Goal: Task Accomplishment & Management: Manage account settings

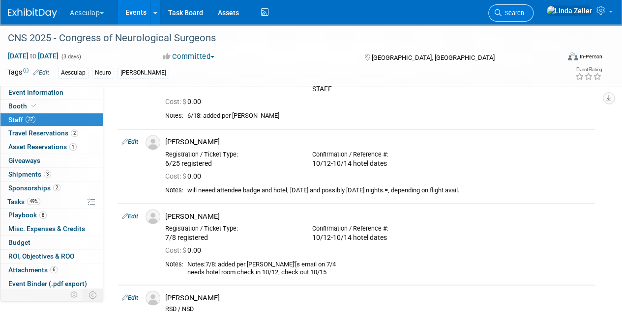
click at [533, 8] on link "Search" at bounding box center [510, 12] width 45 height 17
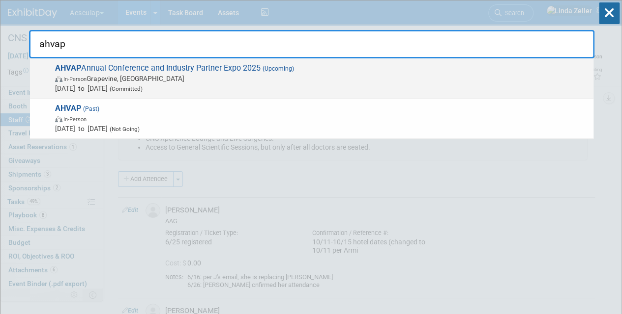
type input "ahvap"
click at [90, 74] on span "In-Person Grapevine, TX" at bounding box center [321, 79] width 533 height 10
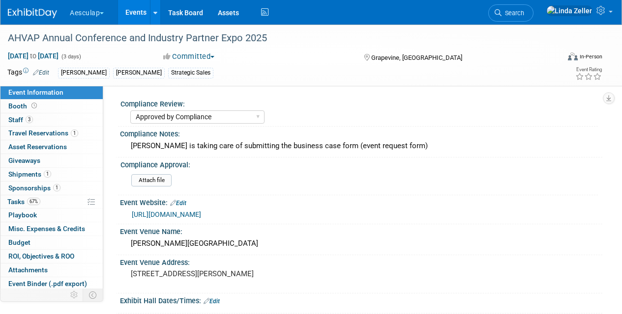
select select "Approved by Compliance"
select select "Strategic Sales"
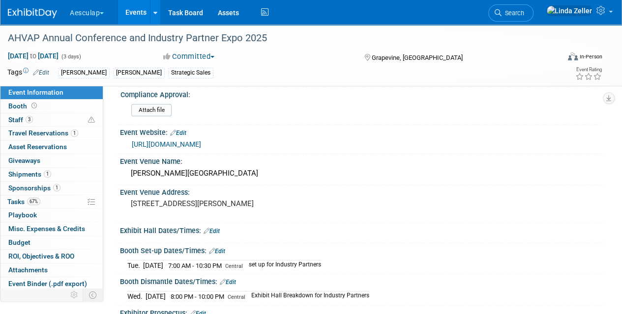
scroll to position [49, 0]
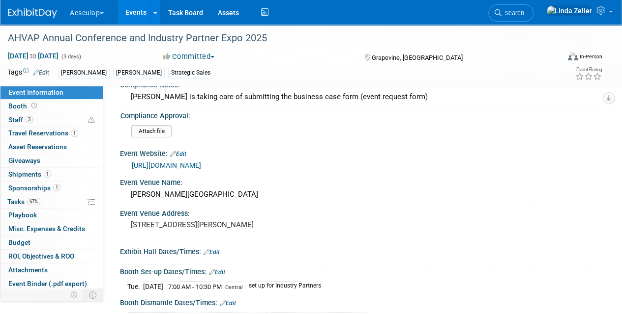
click at [162, 165] on link "[URL][DOMAIN_NAME]" at bounding box center [166, 166] width 69 height 8
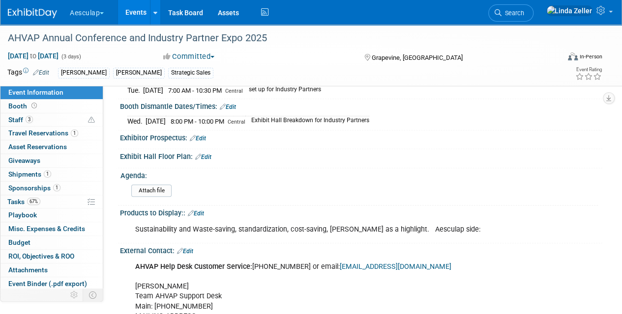
scroll to position [393, 0]
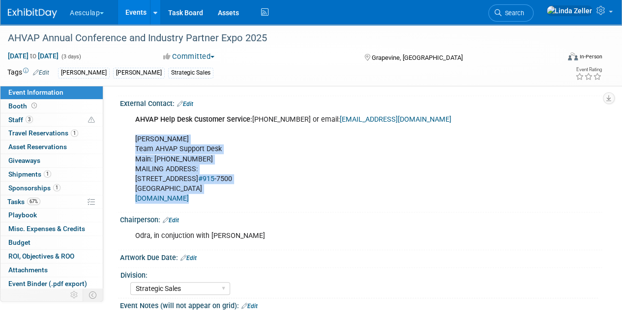
drag, startPoint x: 137, startPoint y: 138, endPoint x: 186, endPoint y: 193, distance: 74.1
click at [186, 193] on div "AHVAP Help Desk Customer Service: (888) 400-6844 or email: info@ahvap.org Susie…" at bounding box center [317, 159] width 378 height 99
drag, startPoint x: 186, startPoint y: 193, endPoint x: 178, endPoint y: 174, distance: 20.3
copy div "Susie Team AHVAP Support Desk Main: (888) 400-6844 MAILING ADDRESS: 2870 Peacht…"
click at [237, 202] on div "AHVAP Help Desk Customer Service: (888) 400-6844 or email: info@ahvap.org Susie…" at bounding box center [317, 159] width 378 height 99
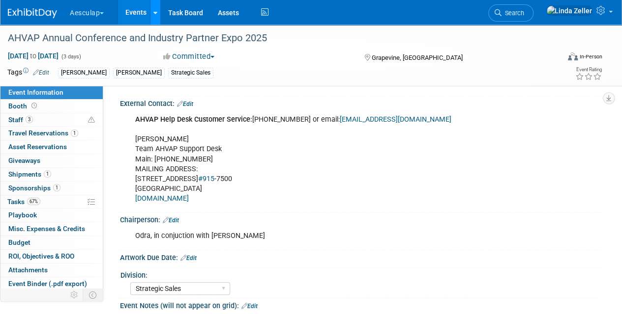
click at [157, 16] on div at bounding box center [155, 12] width 4 height 10
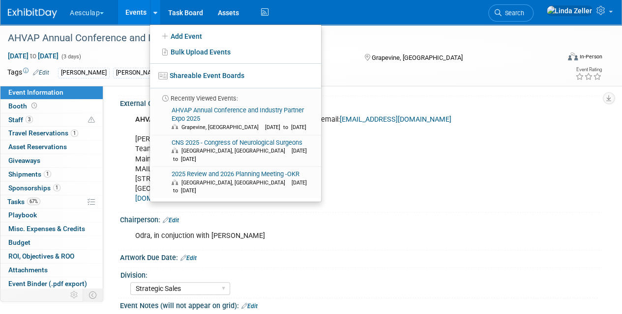
click at [103, 13] on span "button" at bounding box center [102, 13] width 4 height 2
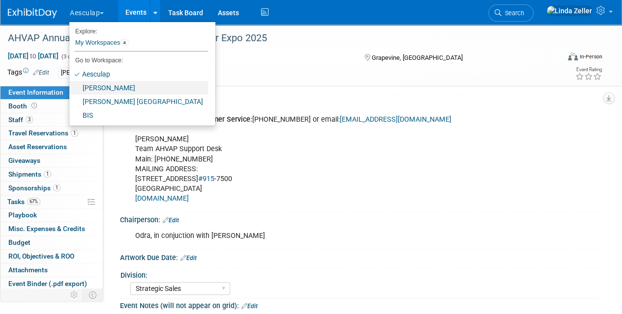
click at [99, 84] on link "[PERSON_NAME]" at bounding box center [138, 88] width 139 height 14
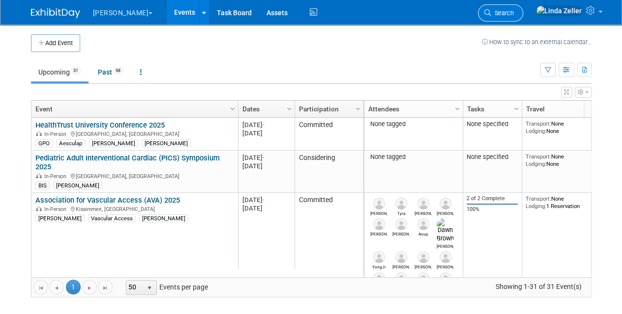
click at [513, 10] on span "Search" at bounding box center [502, 12] width 23 height 7
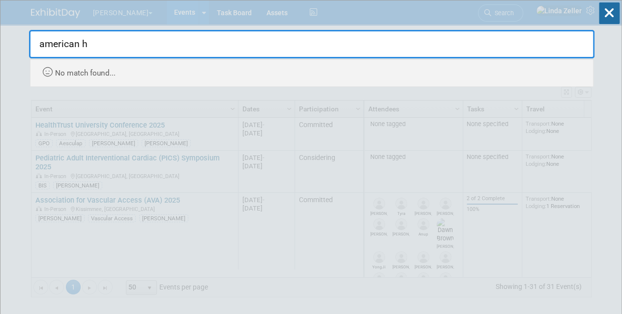
type input "american"
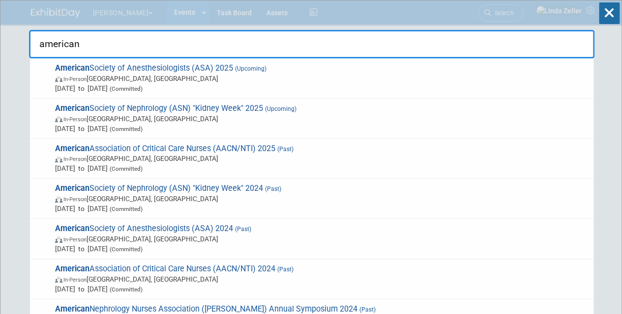
drag, startPoint x: 89, startPoint y: 41, endPoint x: 24, endPoint y: 38, distance: 65.4
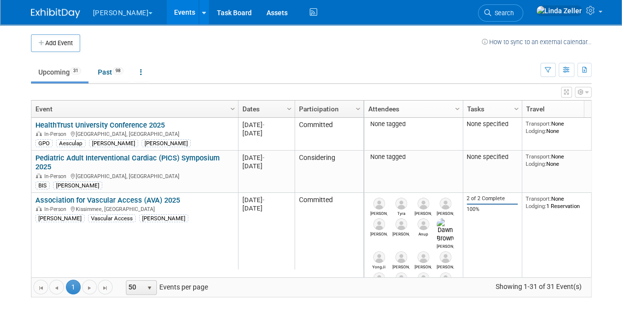
click at [9, 109] on body "B. Braun Explore: My Workspaces 4 Go to Workspace: Aesculap B. Braun B. Braun C…" at bounding box center [311, 157] width 622 height 314
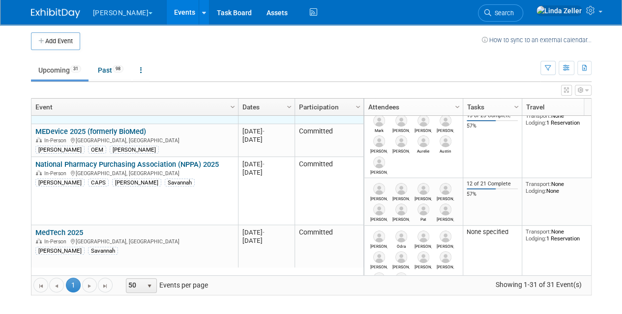
scroll to position [236, 0]
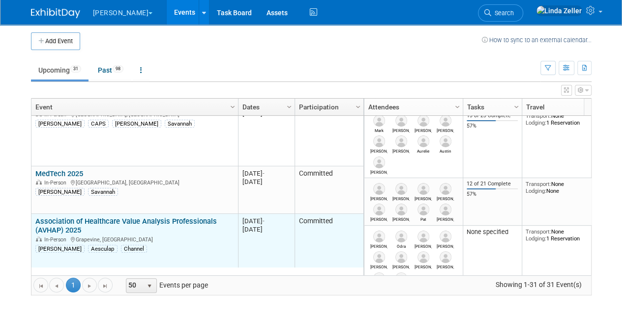
click at [75, 222] on link "Association of Healthcare Value Analysis Professionals (AVHAP) 2025" at bounding box center [125, 226] width 181 height 18
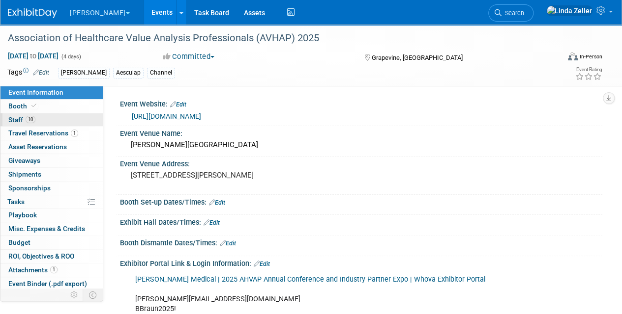
click at [23, 117] on span "Staff 10" at bounding box center [21, 120] width 27 height 8
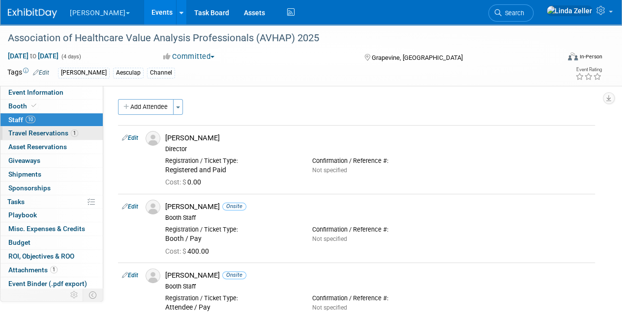
click at [8, 128] on link "1 Travel Reservations 1" at bounding box center [51, 133] width 102 height 13
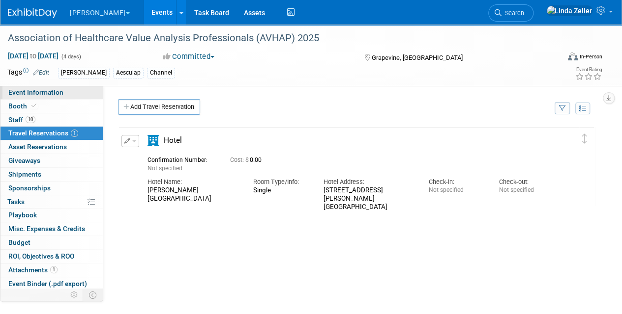
click at [35, 90] on span "Event Information" at bounding box center [35, 92] width 55 height 8
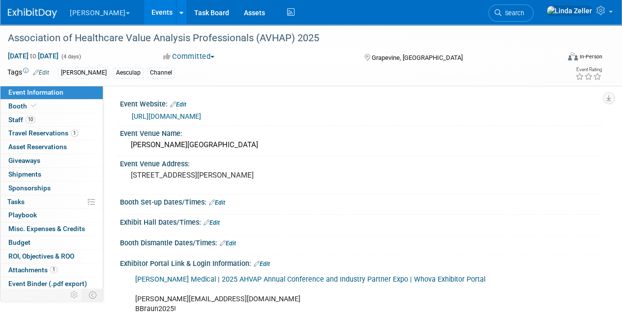
click at [171, 117] on link "[URL][DOMAIN_NAME]" at bounding box center [166, 117] width 69 height 8
drag, startPoint x: 317, startPoint y: 37, endPoint x: 8, endPoint y: 35, distance: 309.6
click at [8, 35] on div "Association of Healthcare Value Analysis Professionals (AVHAP) 2025" at bounding box center [277, 38] width 547 height 18
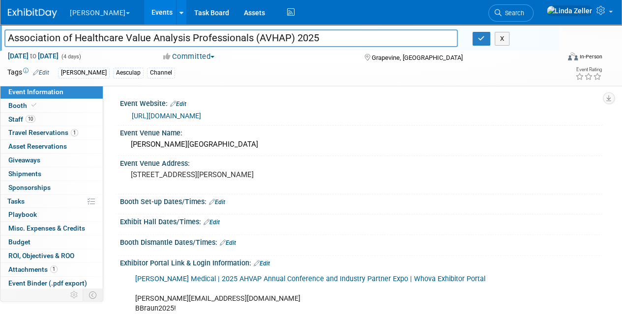
drag, startPoint x: 10, startPoint y: 37, endPoint x: 327, endPoint y: 43, distance: 317.5
click at [327, 43] on input "Association of Healthcare Value Analysis Professionals (AVHAP) 2025" at bounding box center [230, 37] width 453 height 17
drag, startPoint x: 275, startPoint y: 144, endPoint x: 128, endPoint y: 142, distance: 147.4
click at [128, 142] on div "Gaylord Texan Resort & Convention Center" at bounding box center [360, 144] width 467 height 15
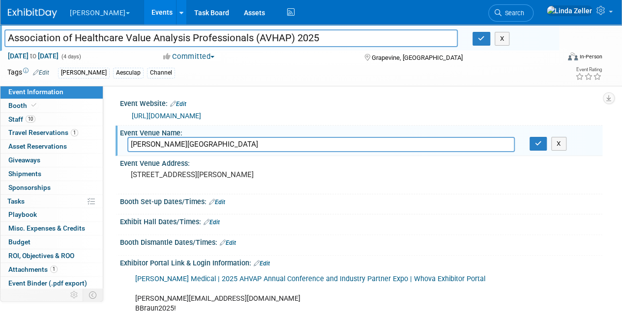
drag, startPoint x: 284, startPoint y: 145, endPoint x: 0, endPoint y: 118, distance: 285.8
click at [540, 145] on icon "button" at bounding box center [538, 144] width 7 height 6
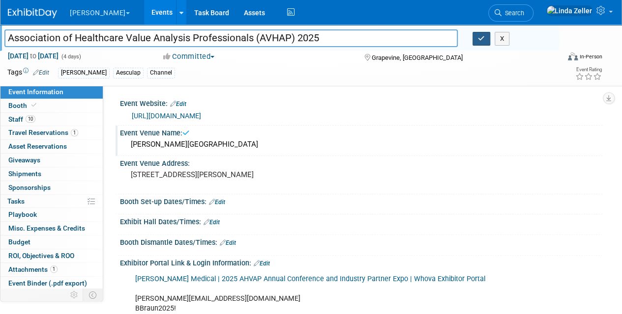
click at [478, 38] on icon "button" at bounding box center [481, 38] width 7 height 6
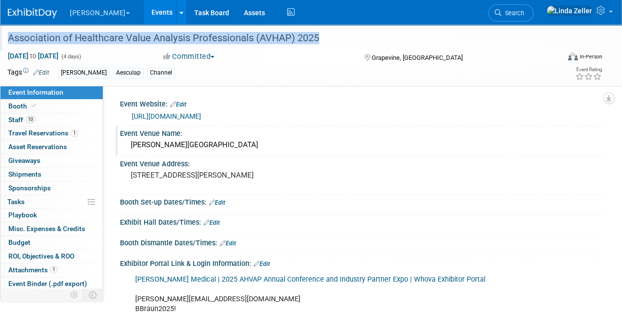
drag, startPoint x: 323, startPoint y: 38, endPoint x: 8, endPoint y: 39, distance: 315.4
click at [8, 39] on div "Association of Healthcare Value Analysis Professionals (AVHAP) 2025" at bounding box center [277, 38] width 547 height 18
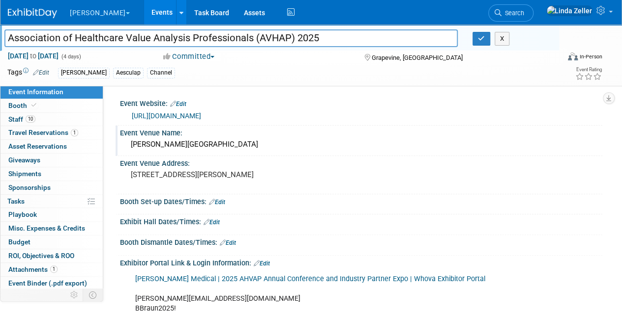
drag, startPoint x: 329, startPoint y: 41, endPoint x: 8, endPoint y: 21, distance: 321.5
click at [8, 21] on body "B. Braun Explore: My Workspaces 4 Go to Workspace: Aesculap B. Braun B. Braun C…" at bounding box center [311, 157] width 622 height 314
click at [280, 144] on div "Gaylord Texan Resort & Convention Center" at bounding box center [360, 144] width 467 height 15
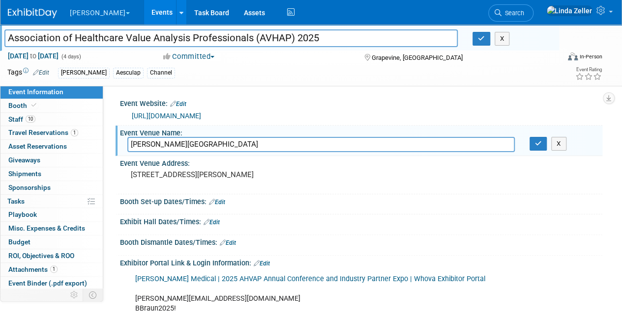
drag, startPoint x: 280, startPoint y: 144, endPoint x: 107, endPoint y: 146, distance: 172.5
click at [107, 146] on div "Event Website: Edit https://whova.com/web/6DFrpiPII9lcPWQMzqW5BhoioIruCXt1cU5Vz…" at bounding box center [352, 213] width 499 height 257
click at [535, 142] on icon "button" at bounding box center [538, 144] width 7 height 6
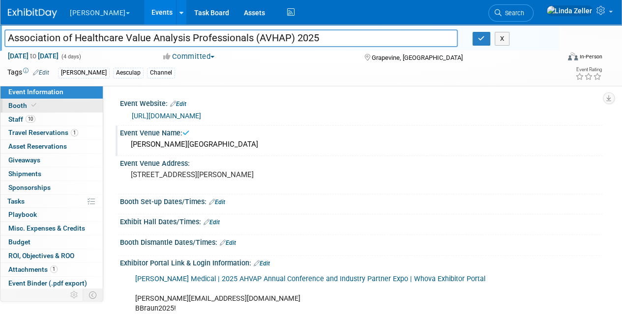
click at [16, 104] on span "Booth" at bounding box center [23, 106] width 30 height 8
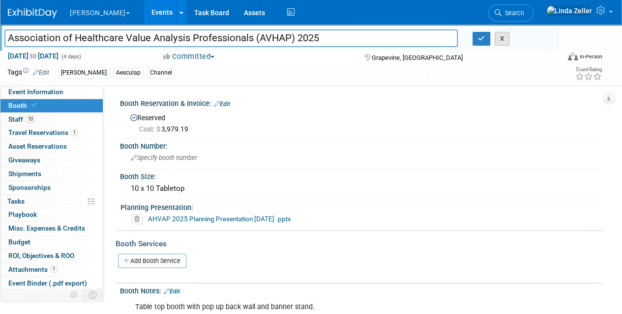
click at [499, 39] on button "X" at bounding box center [501, 39] width 15 height 14
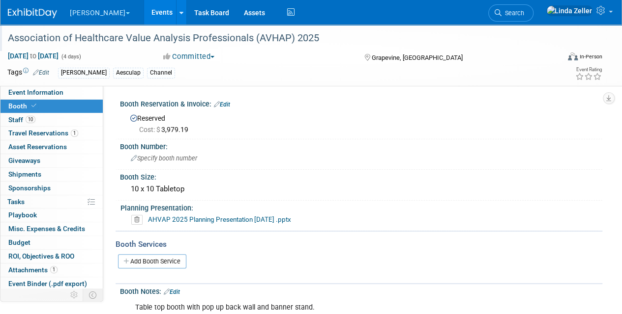
click at [144, 13] on link "Events" at bounding box center [162, 12] width 36 height 25
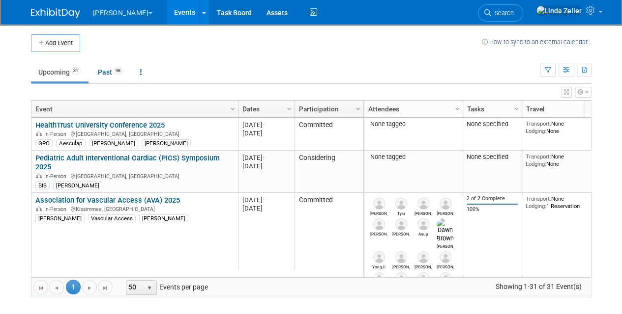
click at [104, 13] on button "[PERSON_NAME]" at bounding box center [128, 11] width 73 height 22
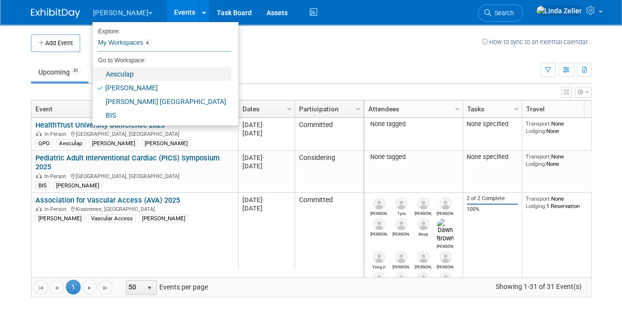
click at [99, 70] on link "Aesculap" at bounding box center [161, 74] width 139 height 14
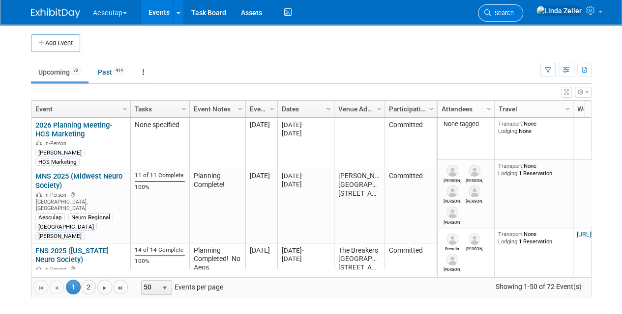
click at [513, 12] on span "Search" at bounding box center [502, 12] width 23 height 7
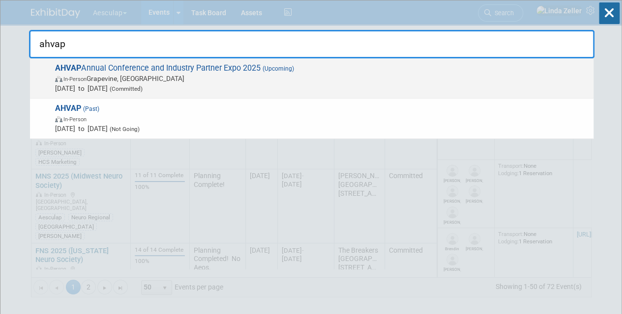
type input "ahvap"
click at [77, 68] on strong "AHVAP" at bounding box center [68, 67] width 26 height 9
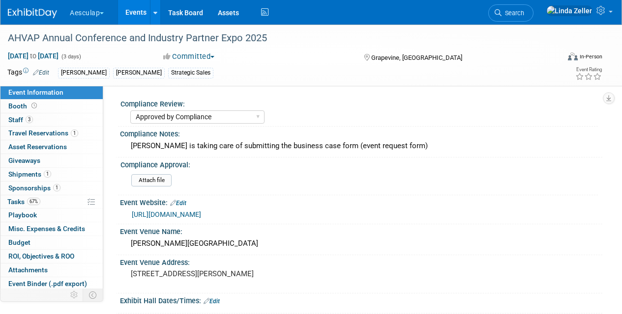
select select "Approved by Compliance"
select select "Strategic Sales"
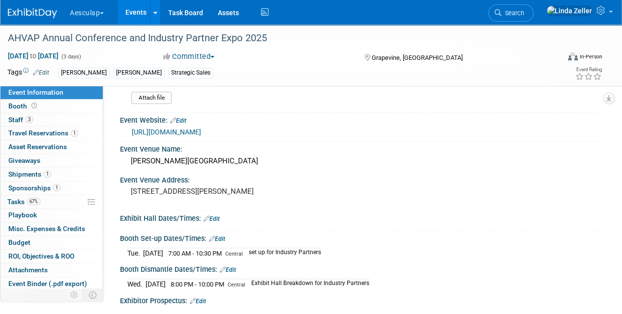
scroll to position [147, 0]
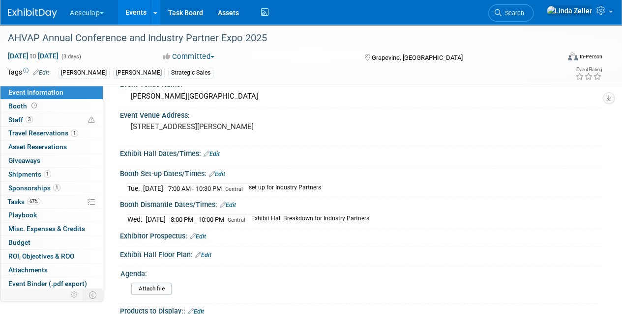
click at [216, 152] on link "Edit" at bounding box center [211, 154] width 16 height 7
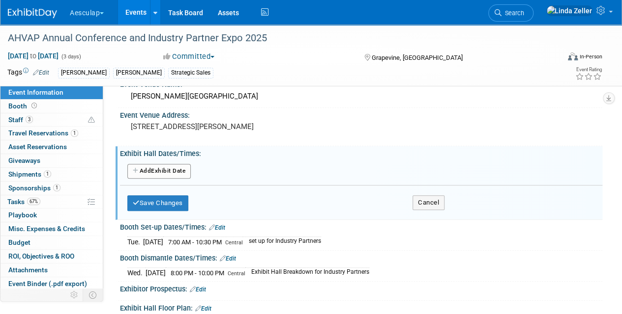
click at [173, 169] on button "Add Another Exhibit Date" at bounding box center [158, 171] width 63 height 15
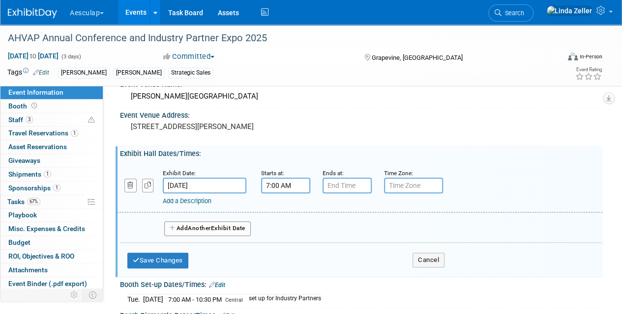
click at [275, 189] on input "7:00 AM" at bounding box center [285, 186] width 49 height 16
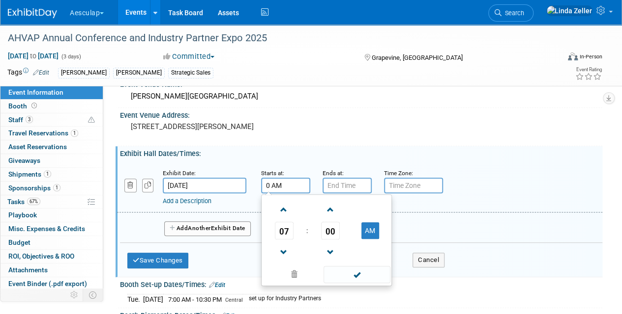
drag, startPoint x: 289, startPoint y: 184, endPoint x: 249, endPoint y: 181, distance: 40.9
click at [249, 181] on div "Exhibit Date: Oct 7, 2025 Starts at: 0 AM 07 : 00 AM 12 01 02 03 04 05 06 07 08…" at bounding box center [359, 188] width 485 height 50
type input "12:15 PM"
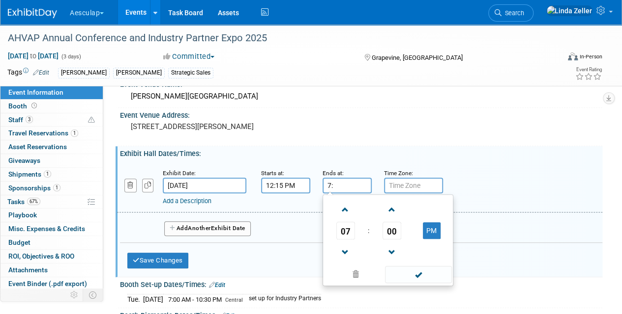
type input "7"
type input "2:00 PM"
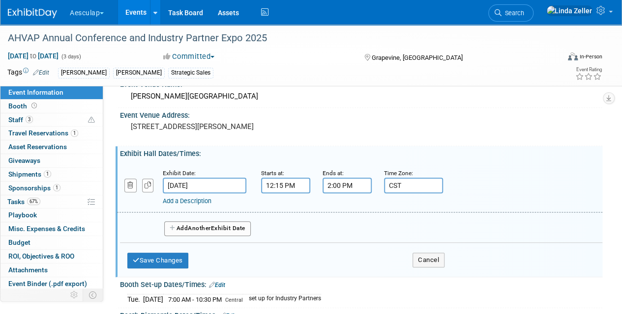
type input "CST"
click at [188, 199] on link "Add a Description" at bounding box center [187, 201] width 49 height 7
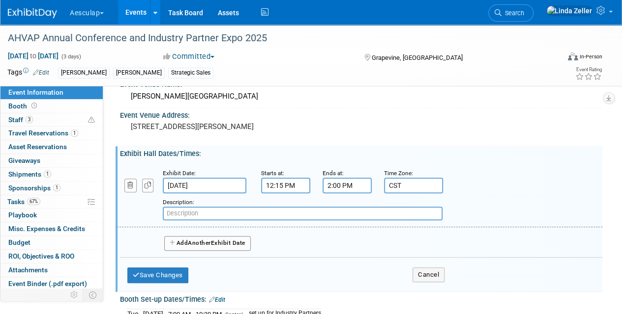
click at [181, 211] on input "text" at bounding box center [303, 214] width 280 height 14
paste input "Lunch and Networking with Industry Partners"
type input "Lunch and Networking with Industry Partners"
click at [180, 241] on button "Add Another Exhibit Date" at bounding box center [207, 243] width 86 height 15
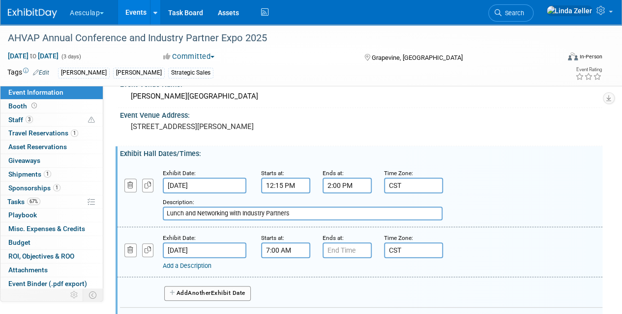
click at [277, 250] on input "7:00 AM" at bounding box center [285, 251] width 49 height 16
drag, startPoint x: 294, startPoint y: 246, endPoint x: 243, endPoint y: 233, distance: 52.2
click at [229, 238] on div "Exhibit Date: Oct 8, 2025 Starts at: 7:00 AM 07 : 00 AM 12 01 02 03 04 05 06 07…" at bounding box center [359, 252] width 485 height 50
type input "12:30 PM"
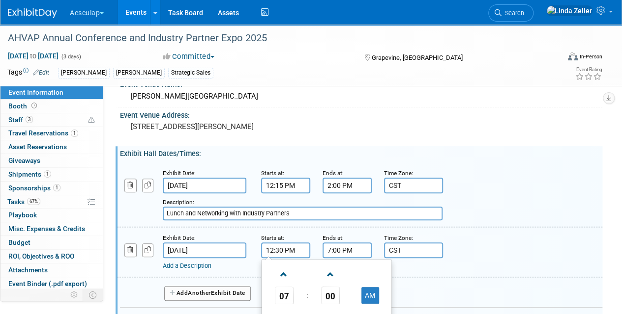
click at [330, 244] on input "7:00 PM" at bounding box center [346, 251] width 49 height 16
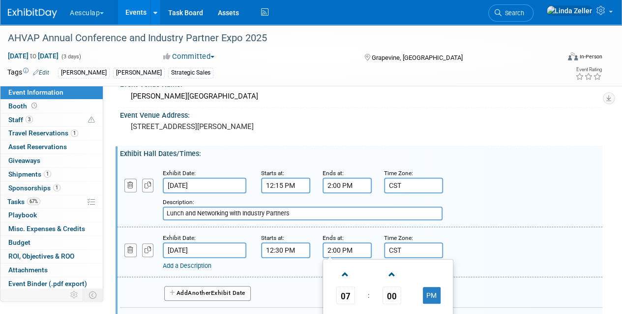
type input "2:00 PM"
click at [167, 266] on link "Add a Description" at bounding box center [187, 265] width 49 height 7
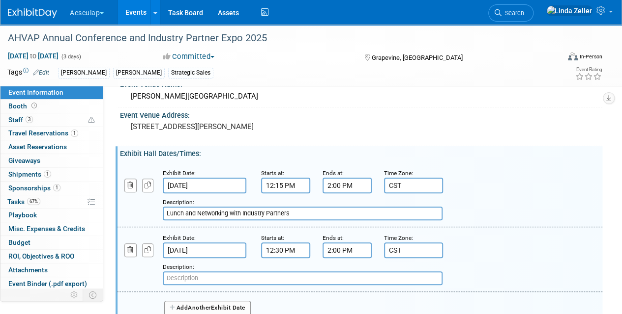
paste input "Lunch and Networking with Industry Partners"
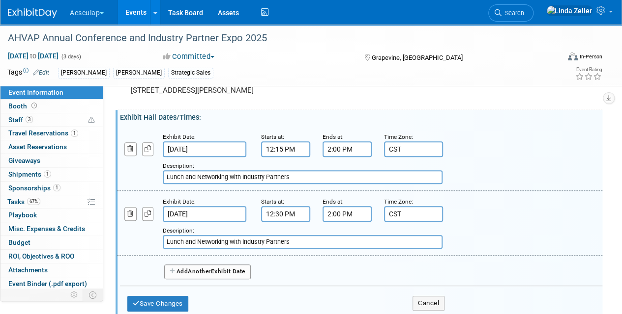
scroll to position [197, 0]
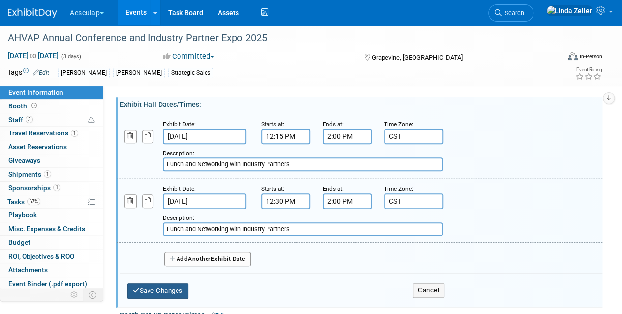
type input "Lunch and Networking with Industry Partners"
click at [168, 286] on button "Save Changes" at bounding box center [157, 292] width 61 height 16
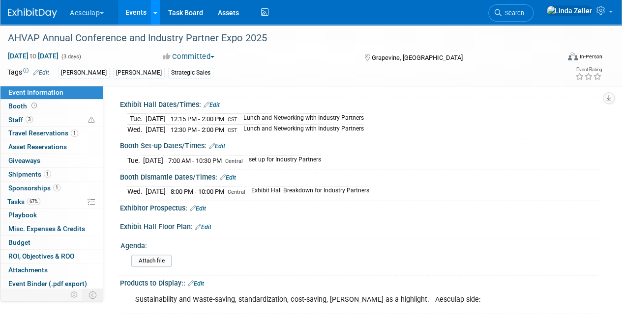
click at [157, 13] on icon at bounding box center [155, 13] width 4 height 6
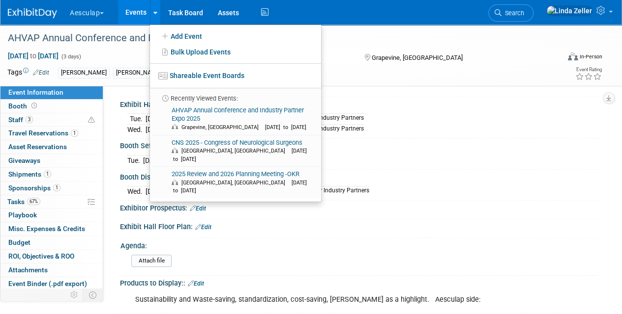
click at [100, 11] on button "Aesculap" at bounding box center [92, 11] width 47 height 22
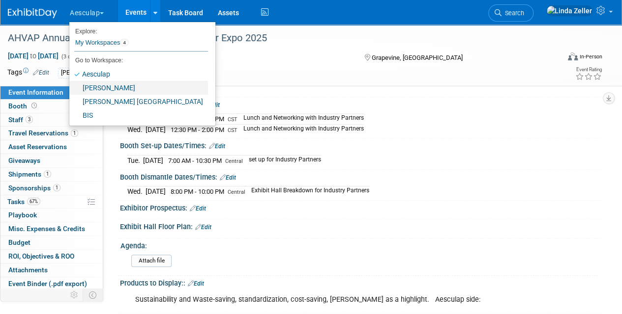
click at [93, 93] on link "[PERSON_NAME]" at bounding box center [138, 88] width 139 height 14
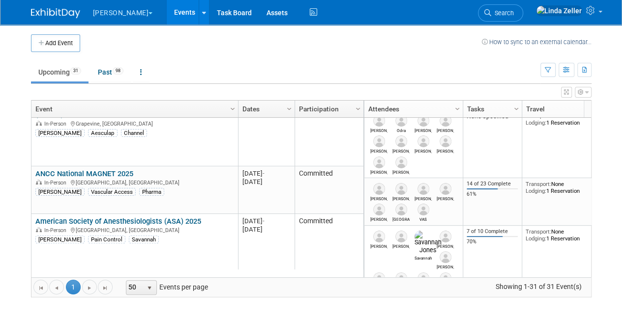
scroll to position [295, 0]
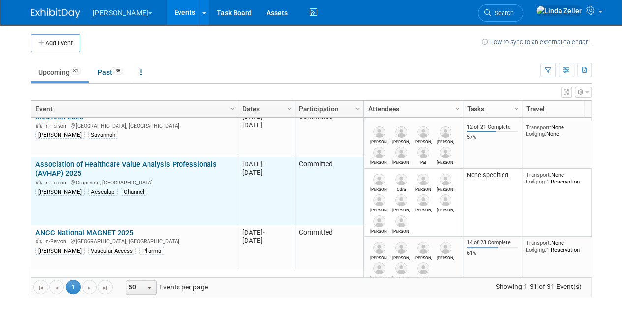
click at [67, 160] on link "Association of Healthcare Value Analysis Professionals (AVHAP) 2025" at bounding box center [125, 169] width 181 height 18
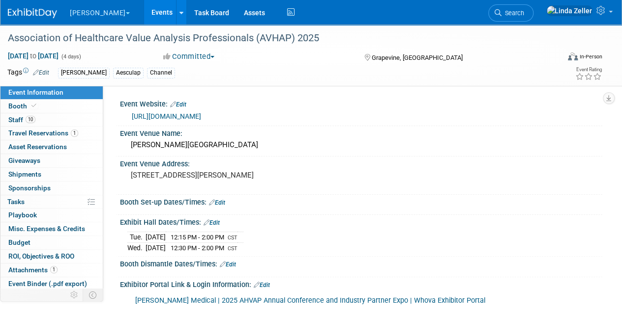
click at [126, 14] on span "button" at bounding box center [128, 13] width 4 height 2
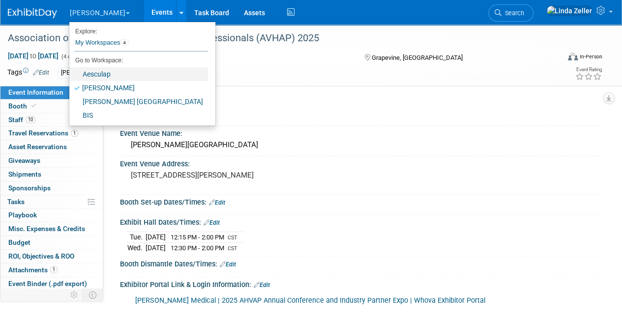
click at [86, 71] on link "Aesculap" at bounding box center [138, 74] width 139 height 14
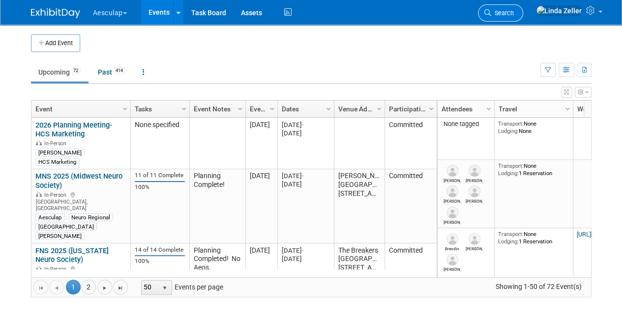
click at [513, 12] on span "Search" at bounding box center [502, 12] width 23 height 7
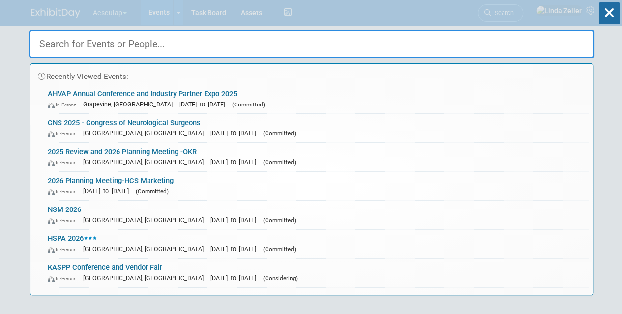
type input "H"
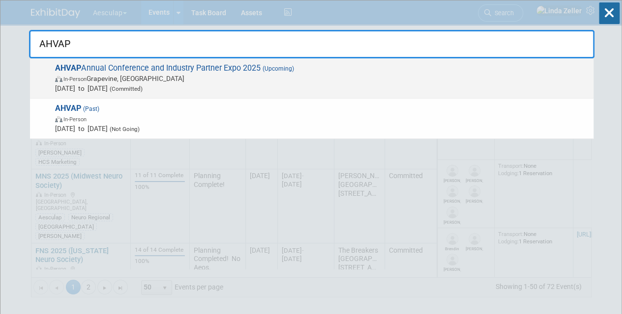
type input "AHVAP"
click at [78, 74] on span "In-Person Grapevine, TX" at bounding box center [321, 79] width 533 height 10
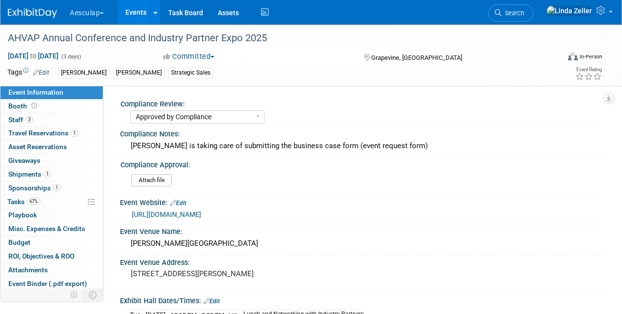
select select "Approved by Compliance"
select select "Strategic Sales"
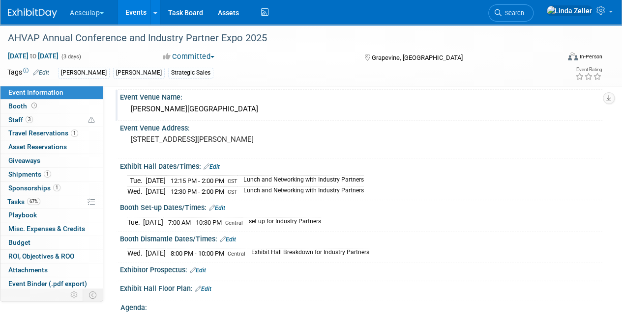
scroll to position [147, 0]
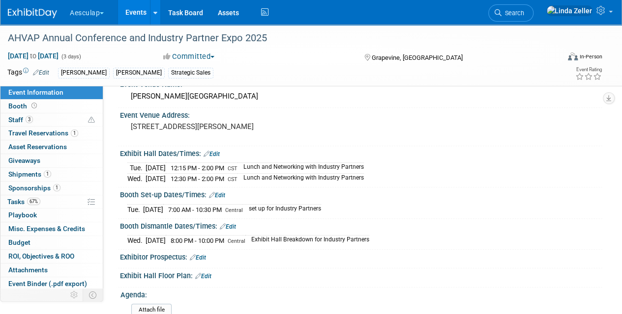
click at [106, 15] on button "Aesculap" at bounding box center [92, 11] width 47 height 22
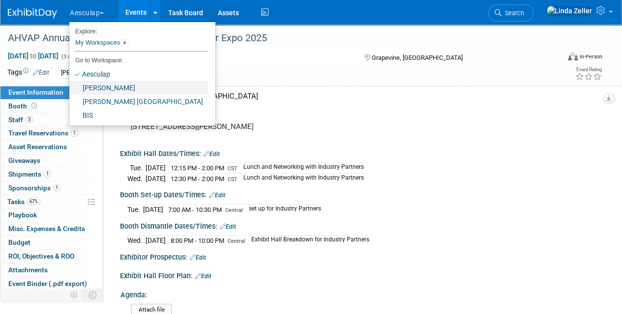
click at [92, 85] on link "[PERSON_NAME]" at bounding box center [138, 88] width 139 height 14
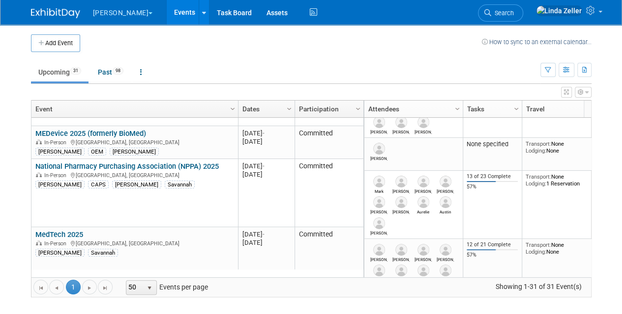
scroll to position [236, 0]
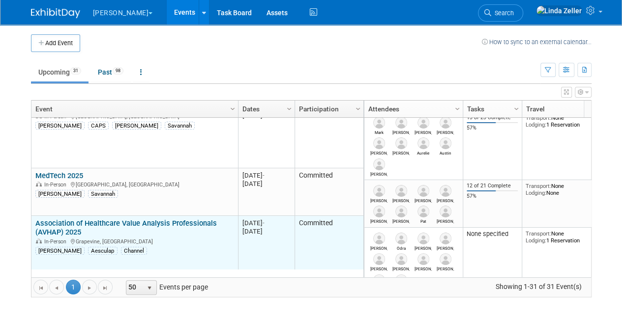
click at [36, 223] on link "Association of Healthcare Value Analysis Professionals (AVHAP) 2025" at bounding box center [125, 228] width 181 height 18
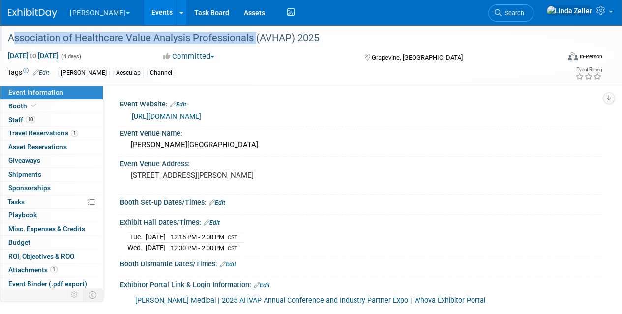
drag, startPoint x: 9, startPoint y: 36, endPoint x: 251, endPoint y: 37, distance: 241.7
click at [251, 37] on div "Association of Healthcare Value Analysis Professionals (AVHAP) 2025" at bounding box center [277, 38] width 547 height 18
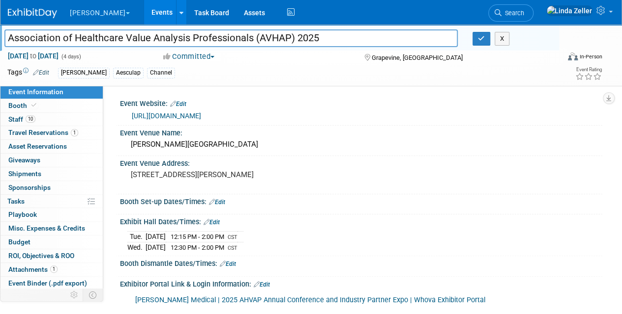
drag, startPoint x: 250, startPoint y: 37, endPoint x: 8, endPoint y: 31, distance: 241.3
click at [8, 31] on input "Association of Healthcare Value Analysis Professionals (AVHAP) 2025" at bounding box center [230, 37] width 453 height 17
click at [473, 37] on button "button" at bounding box center [481, 39] width 18 height 14
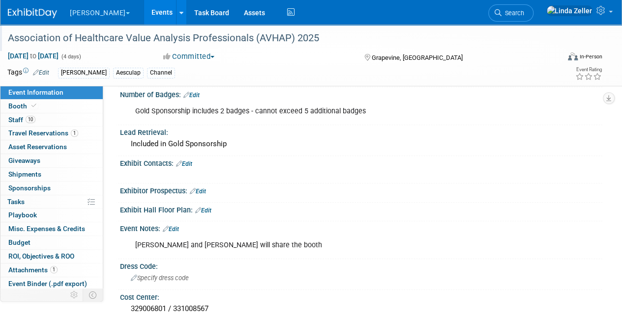
scroll to position [344, 0]
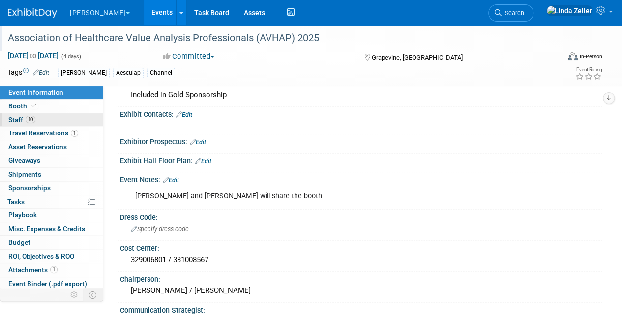
click at [30, 119] on span "10" at bounding box center [31, 119] width 10 height 7
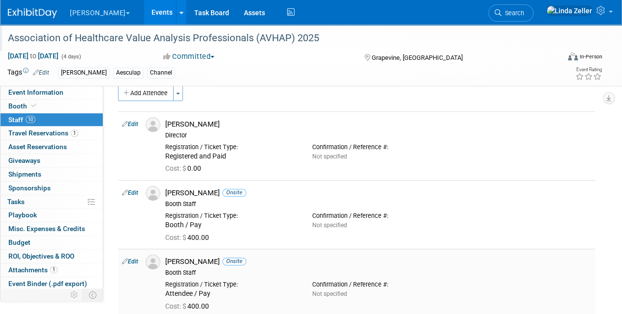
scroll to position [0, 0]
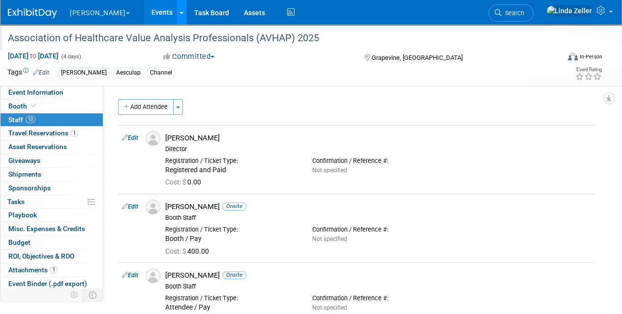
click at [179, 10] on icon at bounding box center [181, 13] width 4 height 6
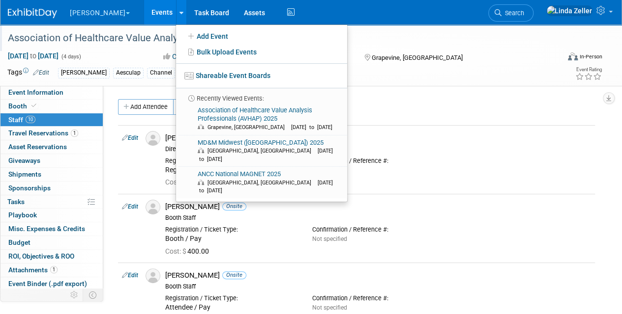
click at [98, 11] on button "[PERSON_NAME]" at bounding box center [105, 11] width 73 height 22
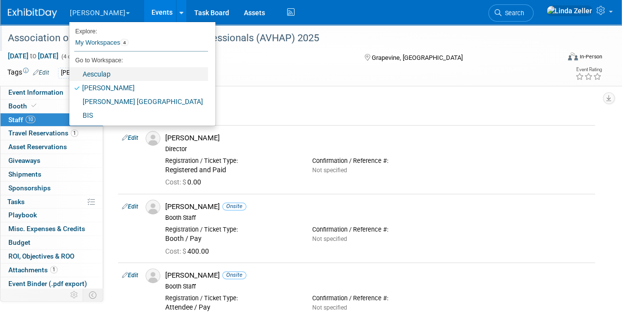
click at [100, 73] on link "Aesculap" at bounding box center [138, 74] width 139 height 14
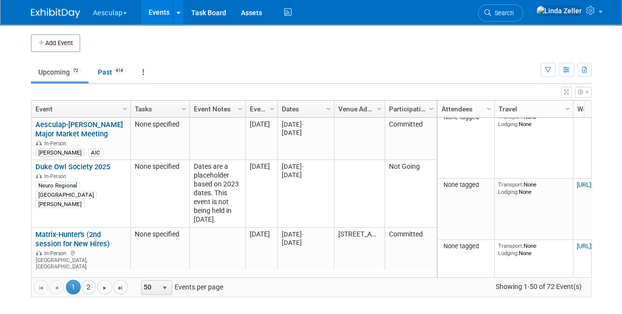
scroll to position [472, 0]
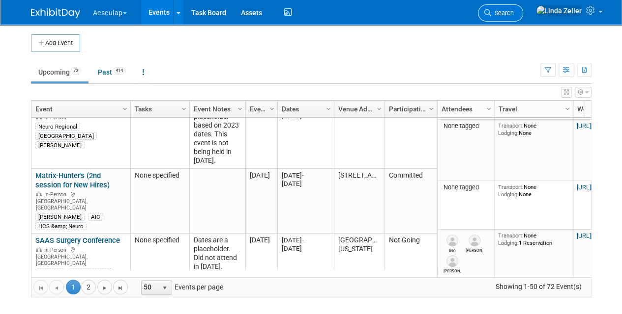
click at [491, 14] on icon at bounding box center [487, 12] width 7 height 7
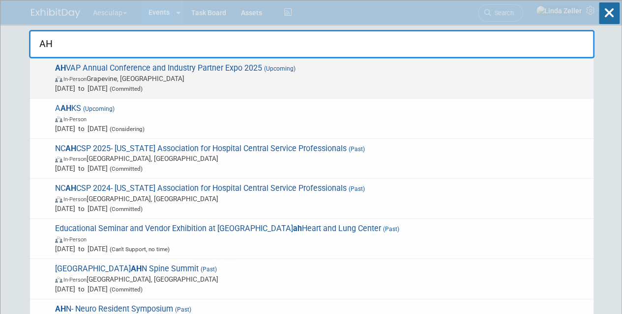
type input "AH"
click at [100, 81] on span "In-Person Grapevine, TX" at bounding box center [321, 79] width 533 height 10
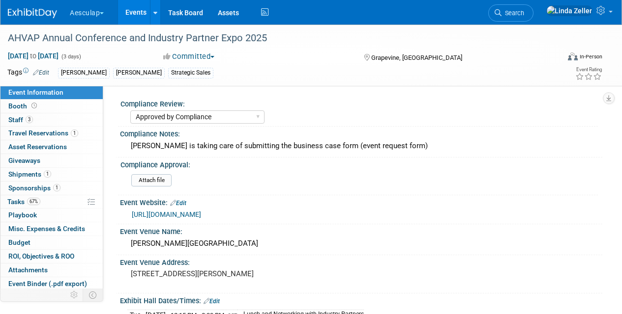
select select "Approved by Compliance"
select select "Strategic Sales"
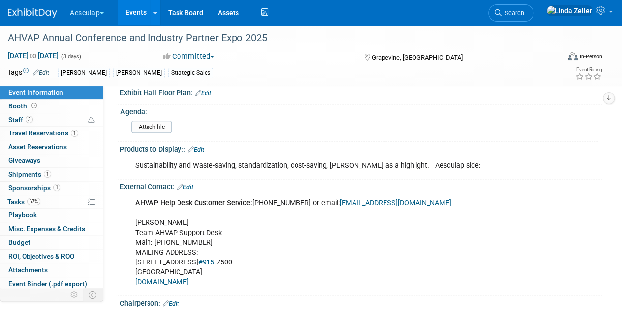
scroll to position [344, 0]
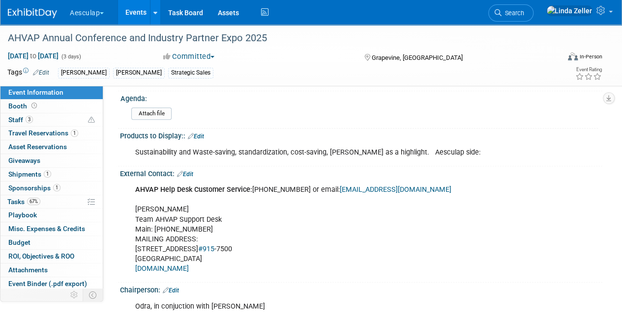
click at [190, 171] on link "Edit" at bounding box center [185, 174] width 16 height 7
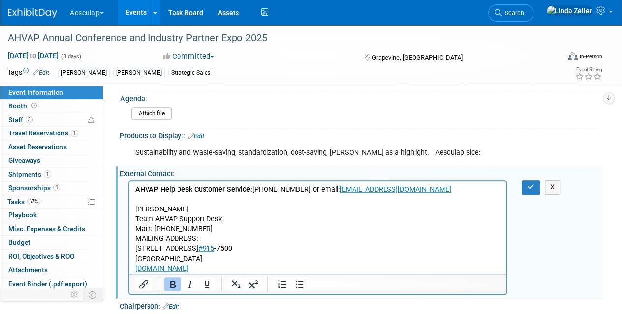
scroll to position [442, 0]
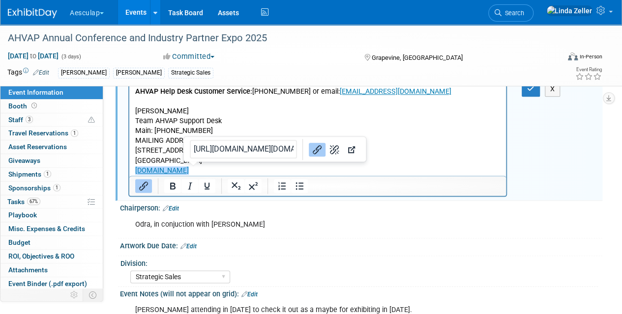
click at [191, 171] on p "AHVAP Help Desk Customer Service: [PHONE_NUMBER] or email: [EMAIL_ADDRESS][DOMA…" at bounding box center [317, 131] width 365 height 89
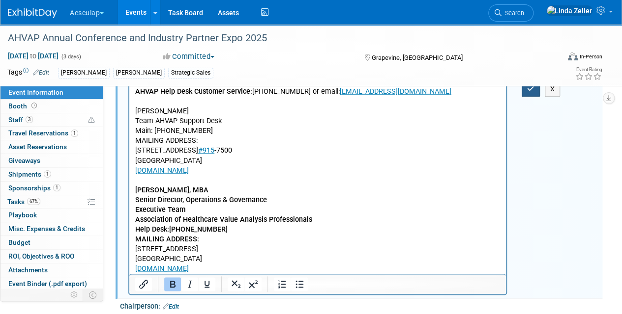
click at [526, 88] on button "button" at bounding box center [530, 89] width 18 height 14
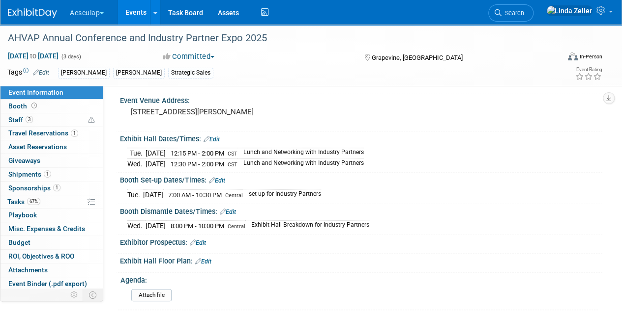
scroll to position [147, 0]
